Goal: Ask a question

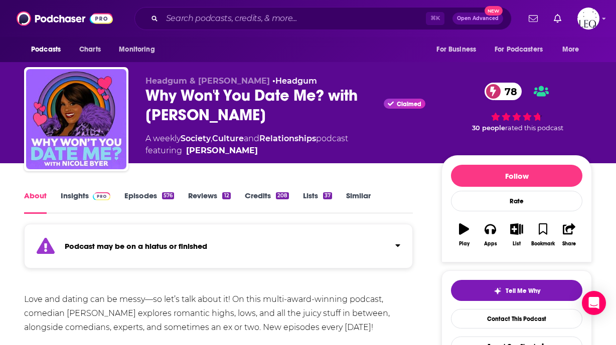
click at [83, 200] on link "Insights" at bounding box center [86, 202] width 50 height 23
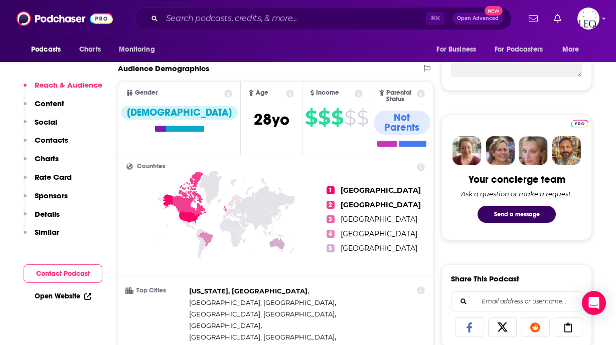
scroll to position [402, 0]
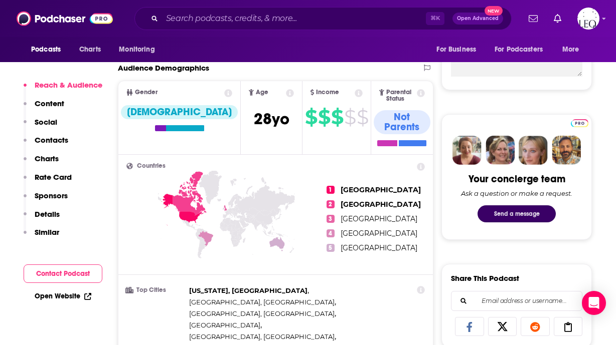
click at [466, 218] on button "Send a message" at bounding box center [516, 214] width 78 height 17
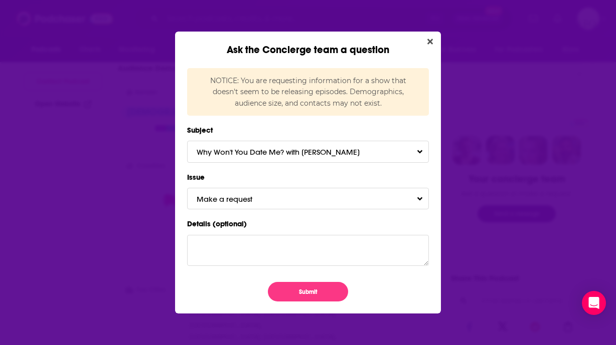
scroll to position [0, 0]
click at [354, 204] on button "Make a request" at bounding box center [308, 199] width 242 height 22
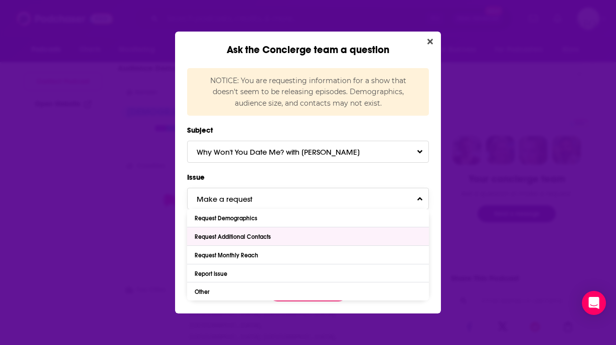
click at [251, 233] on div "Request Additional Contacts" at bounding box center [308, 237] width 242 height 18
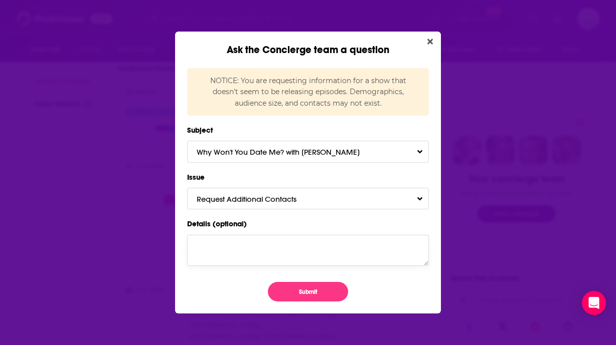
click at [262, 242] on textarea "Details (optional)" at bounding box center [308, 250] width 242 height 31
click at [304, 302] on div "NOTICE: You are requesting information for a show that doesn't seem to be relea…" at bounding box center [308, 185] width 266 height 258
click at [306, 293] on button "Submit" at bounding box center [308, 292] width 80 height 20
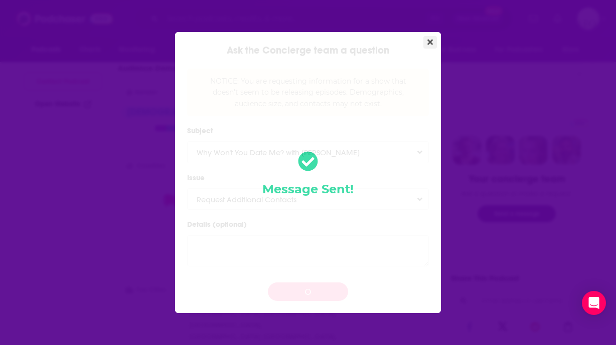
click at [432, 43] on div "Ask the Concierge team a question NOTICE: You are requesting information for a …" at bounding box center [308, 172] width 616 height 345
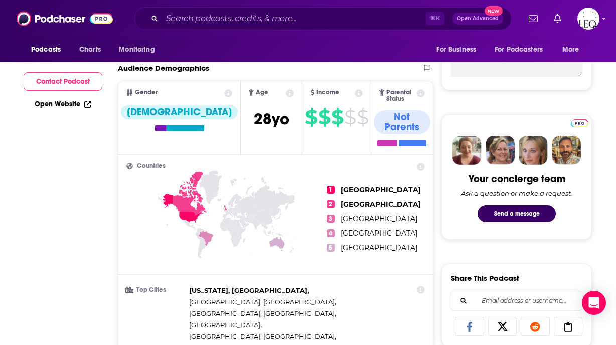
scroll to position [402, 0]
